Goal: Information Seeking & Learning: Learn about a topic

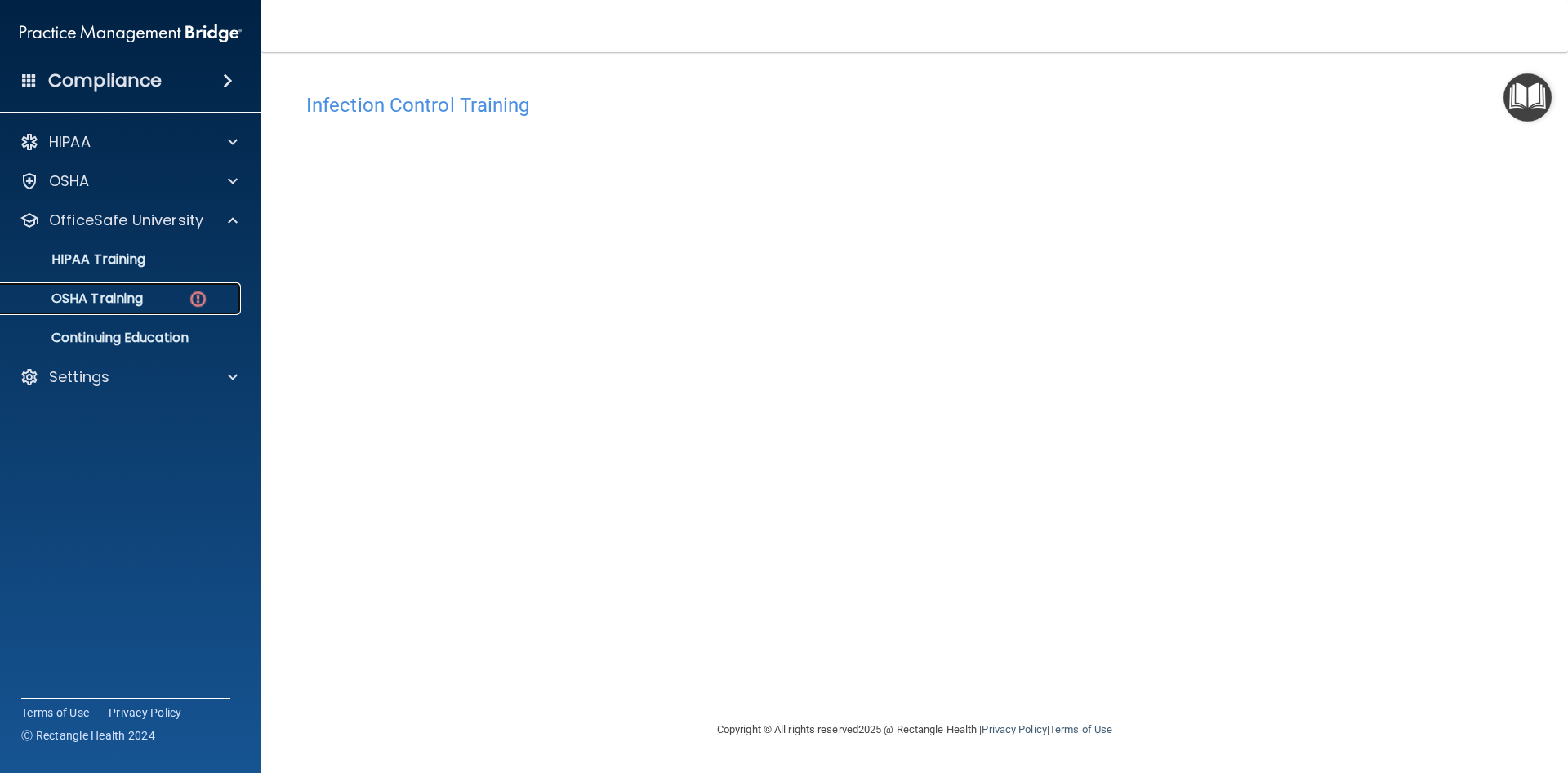
click at [157, 295] on div "OSHA Training" at bounding box center [122, 298] width 222 height 16
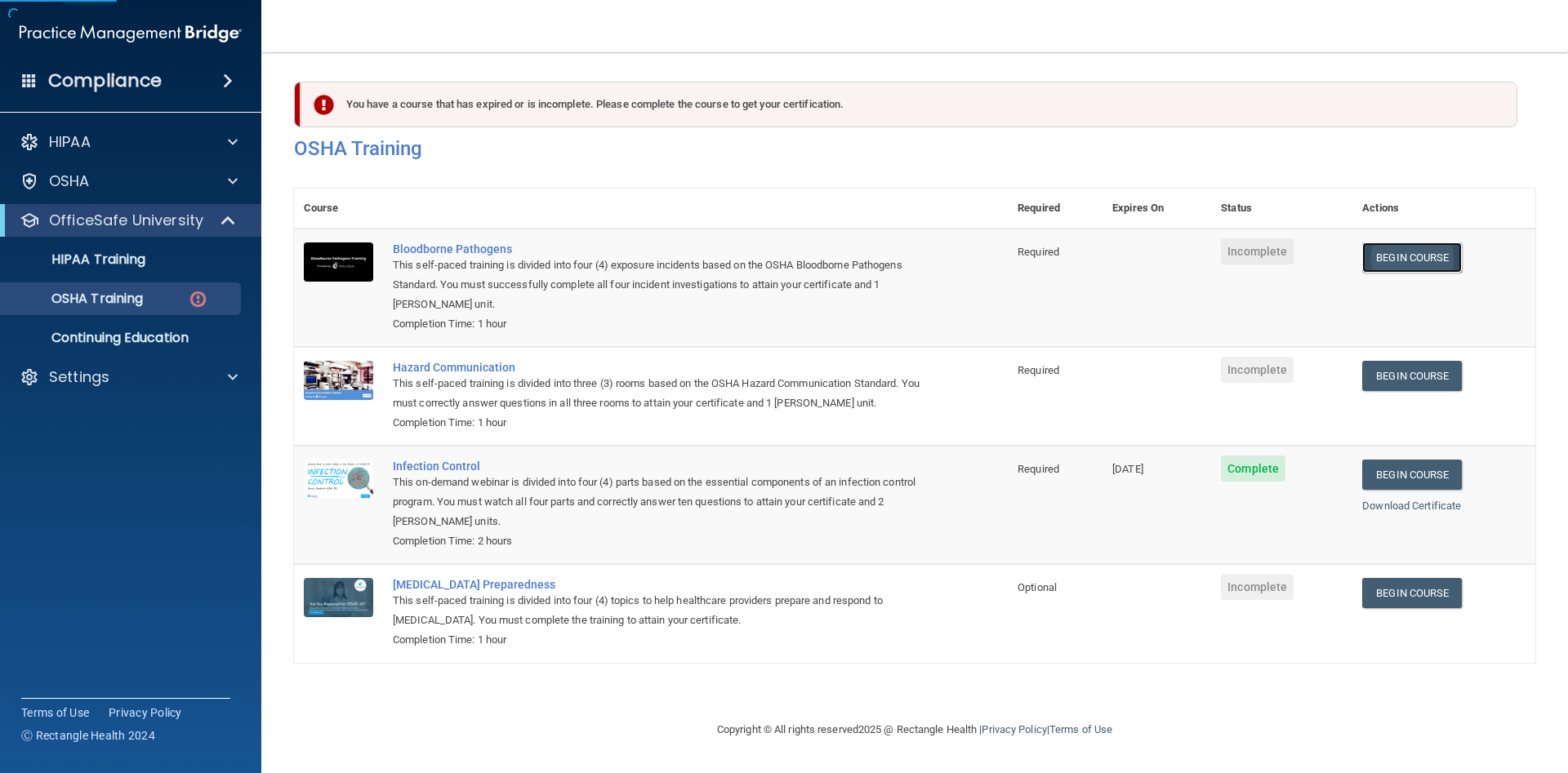
click at [1415, 265] on link "Begin Course" at bounding box center [1411, 257] width 100 height 30
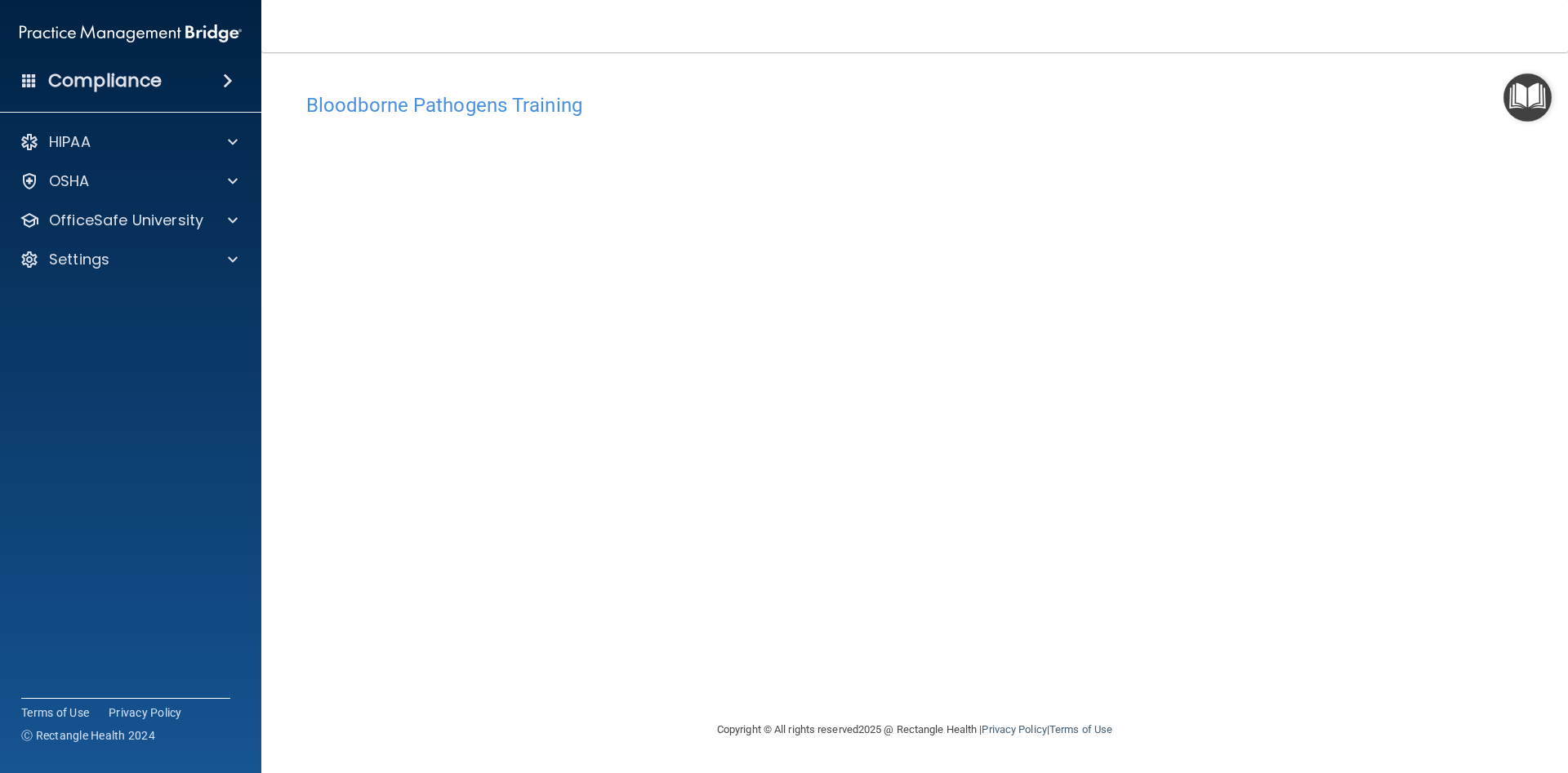
click at [1528, 107] on img "Open Resource Center" at bounding box center [1527, 98] width 48 height 48
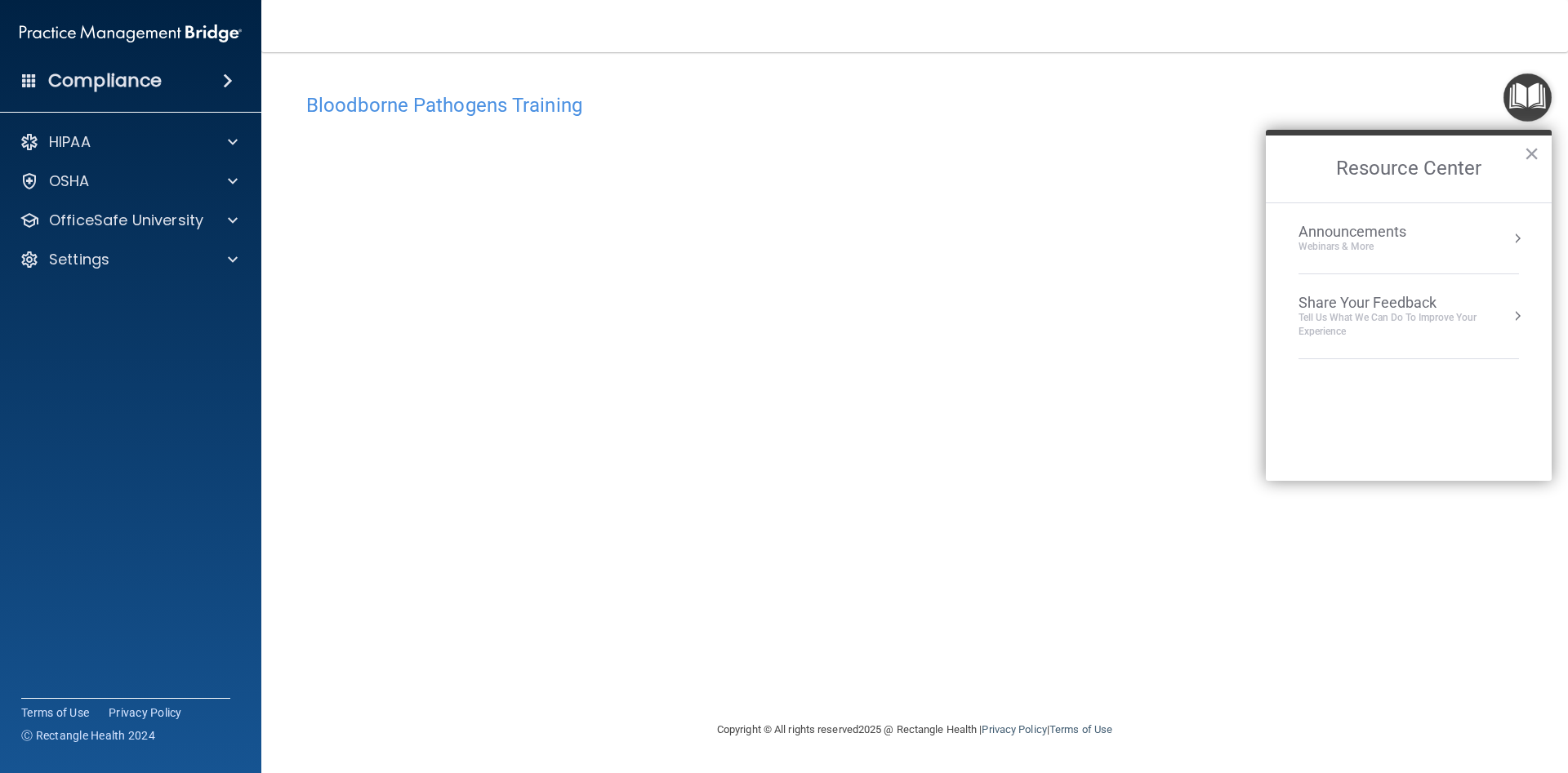
click at [1528, 107] on img "Open Resource Center" at bounding box center [1527, 98] width 48 height 48
